Goal: Find specific page/section: Find specific page/section

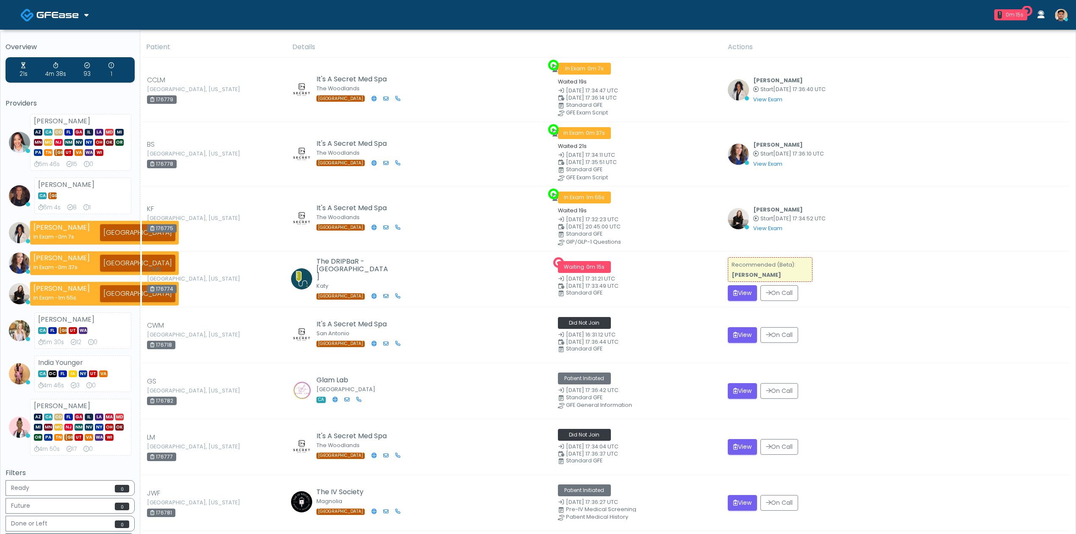
click at [80, 18] on link at bounding box center [54, 15] width 68 height 28
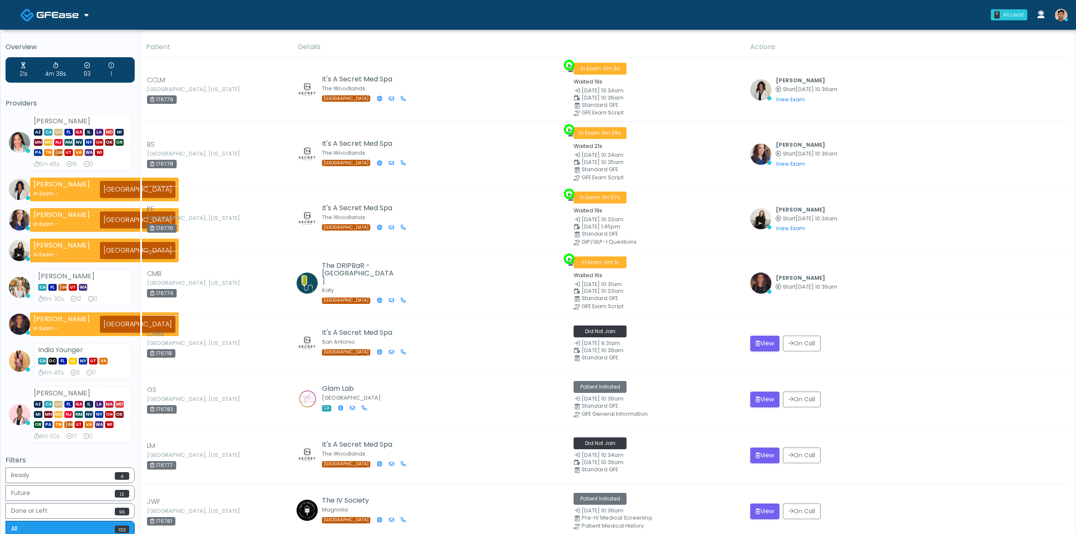
click at [67, 18] on img at bounding box center [57, 15] width 42 height 8
click at [70, 40] on link "Docovia Staffing" at bounding box center [58, 43] width 88 height 20
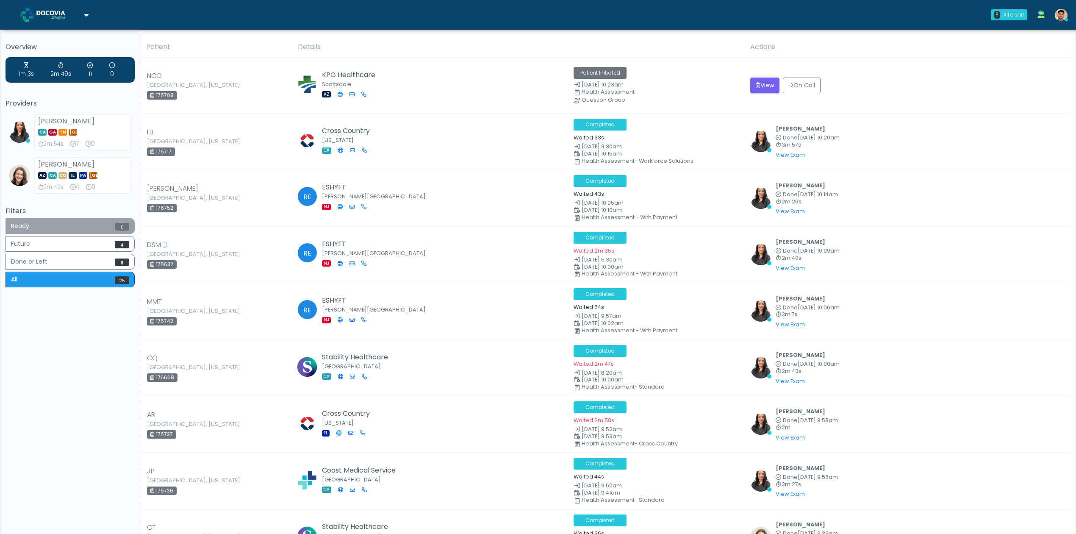
click at [86, 227] on button "Ready 0" at bounding box center [70, 226] width 129 height 16
